Goal: Ask a question

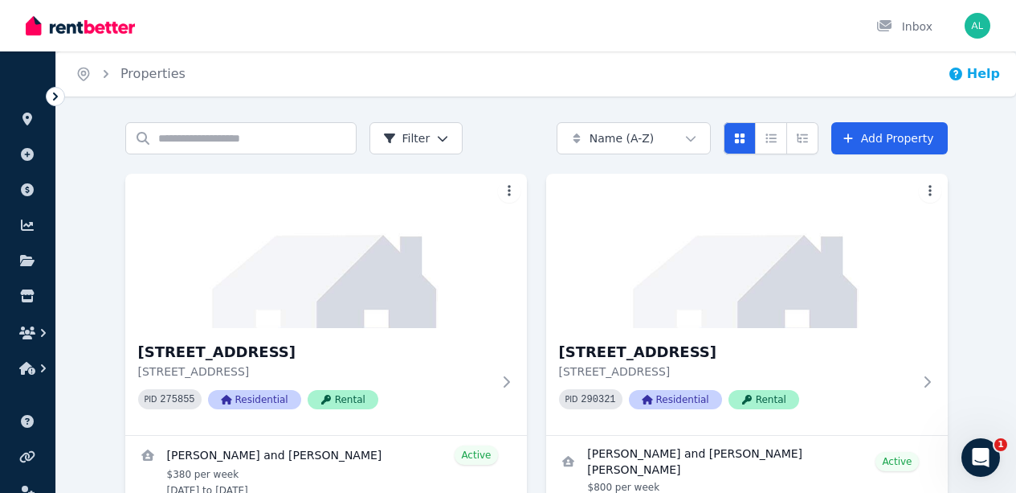
click at [963, 77] on icon "button" at bounding box center [956, 73] width 13 height 13
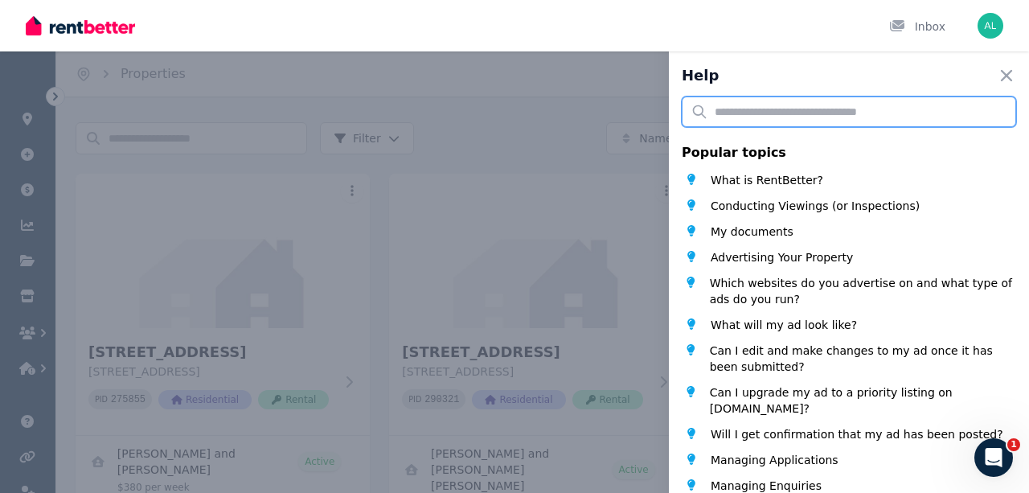
click at [799, 104] on input "text" at bounding box center [848, 111] width 334 height 31
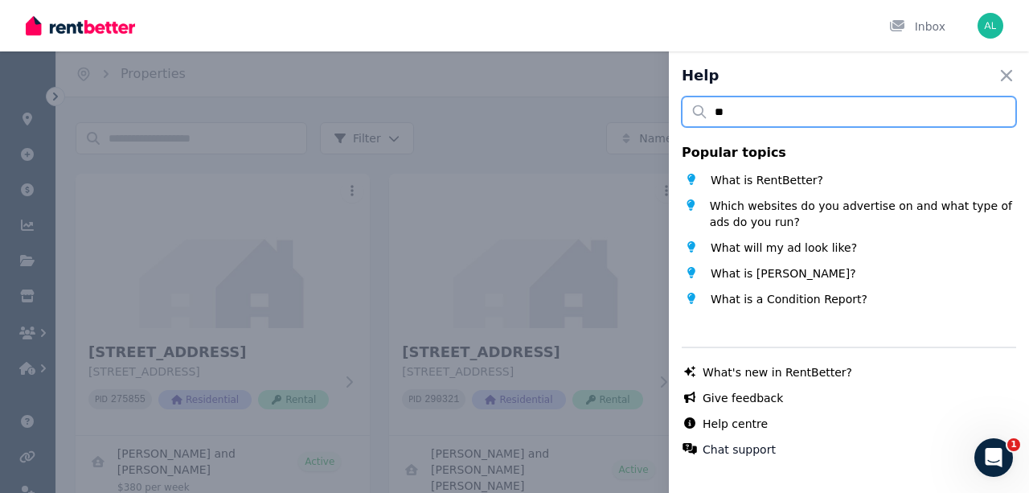
type input "*"
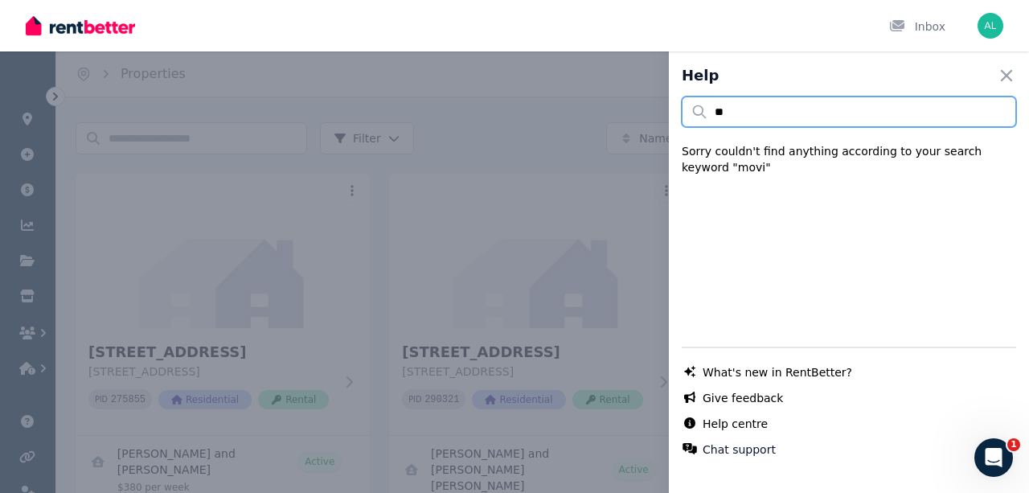
type input "*"
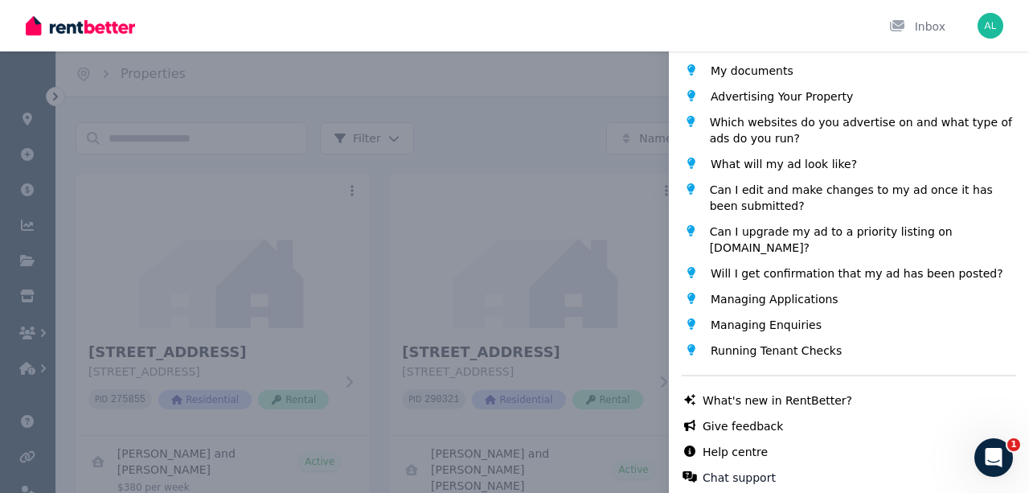
scroll to position [170, 0]
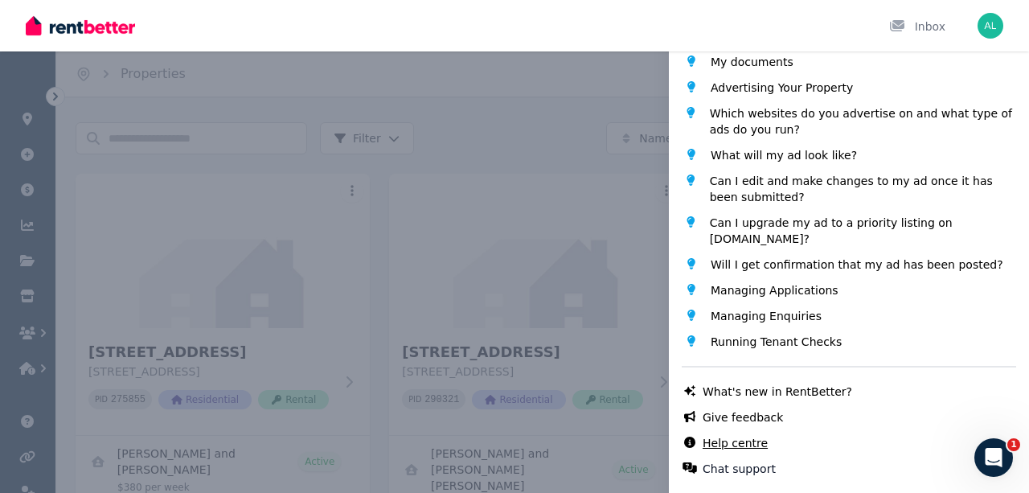
click at [737, 441] on link "Help centre" at bounding box center [734, 443] width 65 height 16
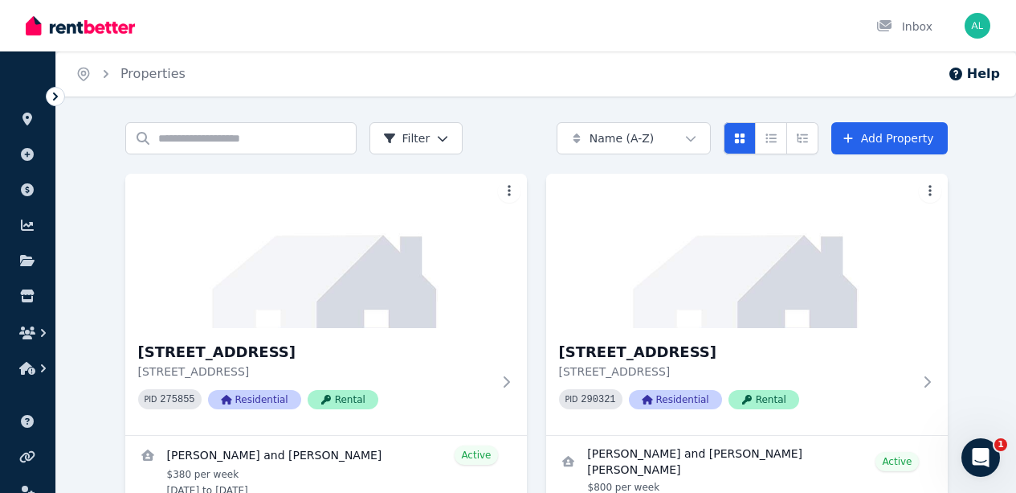
scroll to position [100, 0]
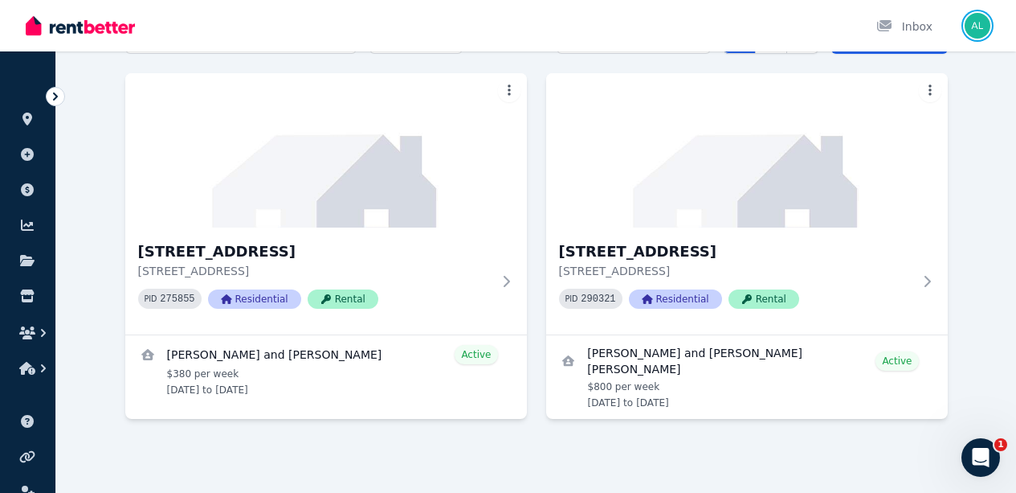
click at [973, 31] on img "button" at bounding box center [978, 26] width 26 height 26
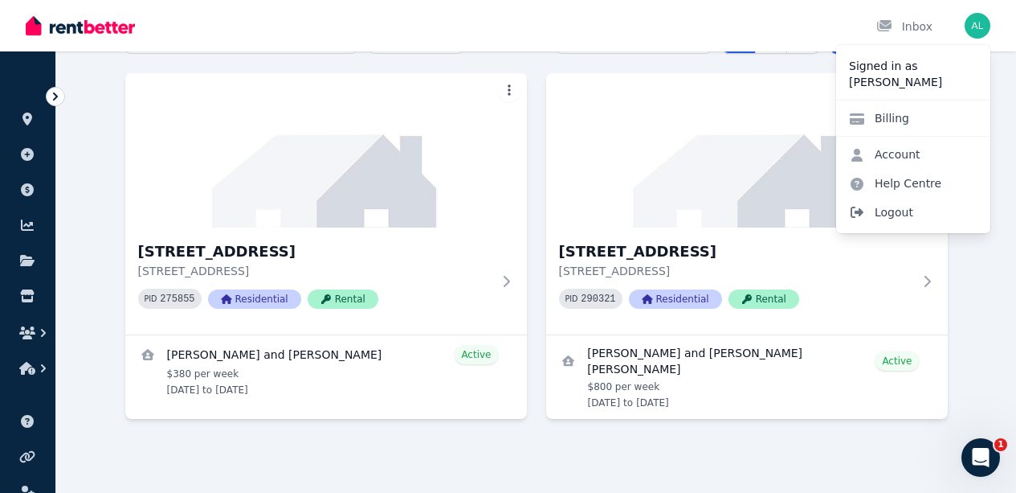
click at [890, 211] on span "Logout" at bounding box center [913, 212] width 154 height 29
